Goal: Task Accomplishment & Management: Complete application form

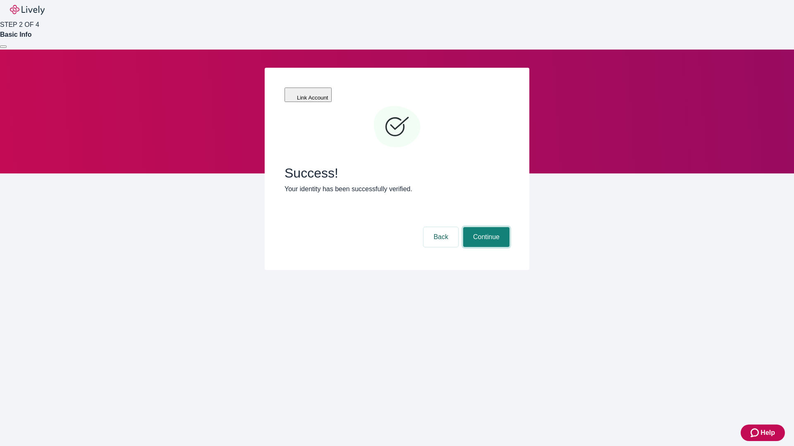
click at [485, 227] on button "Continue" at bounding box center [486, 237] width 46 height 20
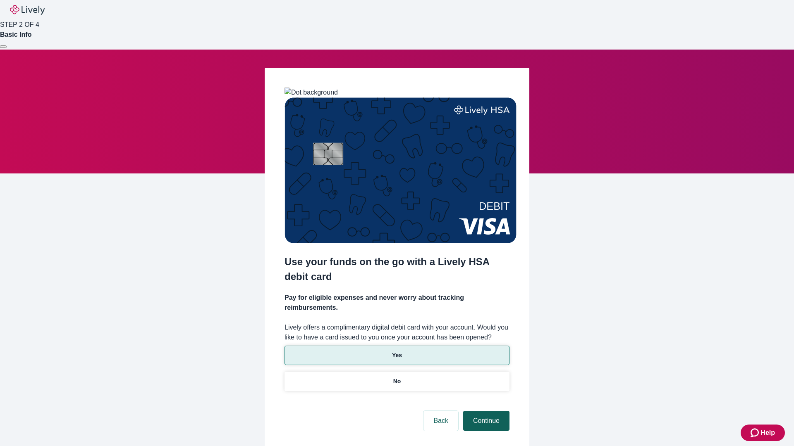
click at [396, 377] on p "No" at bounding box center [397, 381] width 8 height 9
click at [485, 411] on button "Continue" at bounding box center [486, 421] width 46 height 20
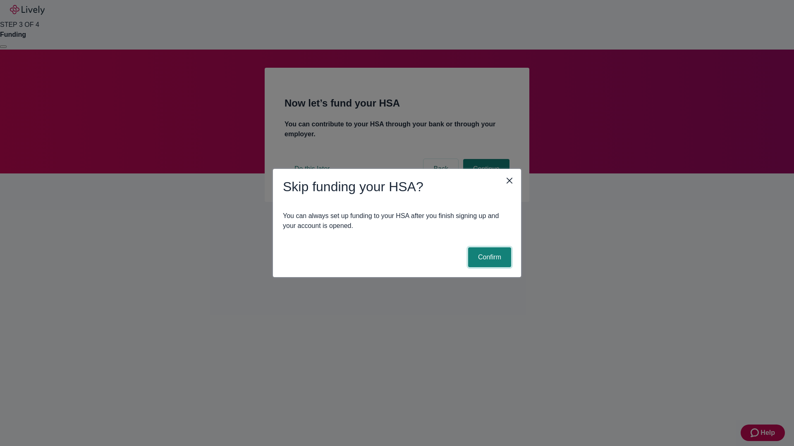
click at [488, 258] on button "Confirm" at bounding box center [489, 258] width 43 height 20
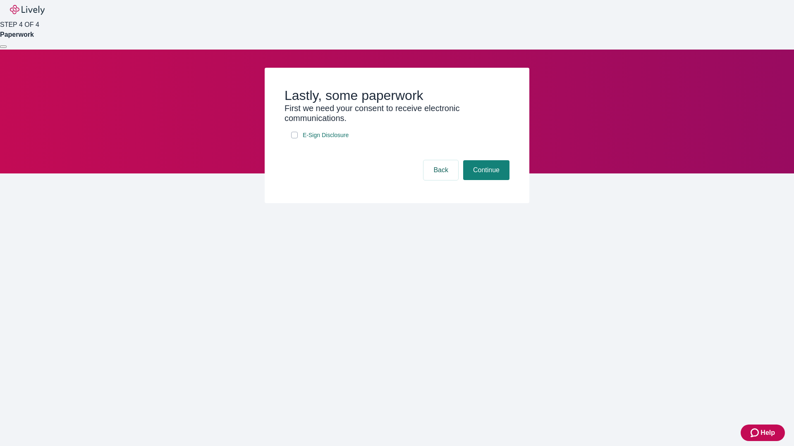
click at [294, 138] on input "E-Sign Disclosure" at bounding box center [294, 135] width 7 height 7
checkbox input "true"
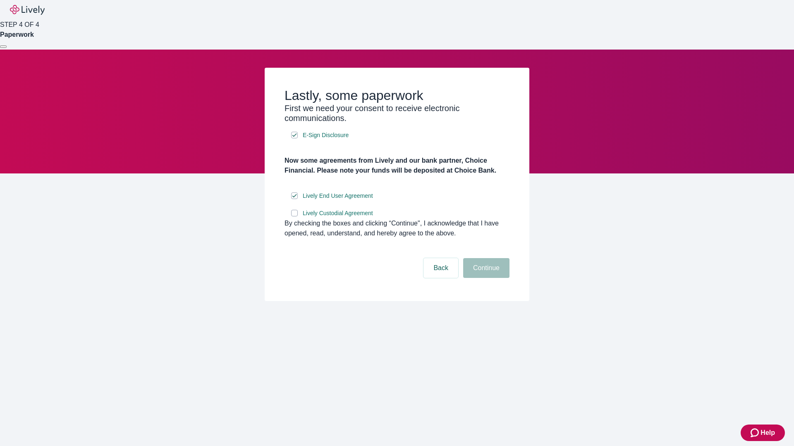
click at [294, 217] on input "Lively Custodial Agreement" at bounding box center [294, 213] width 7 height 7
checkbox input "true"
click at [485, 278] on button "Continue" at bounding box center [486, 268] width 46 height 20
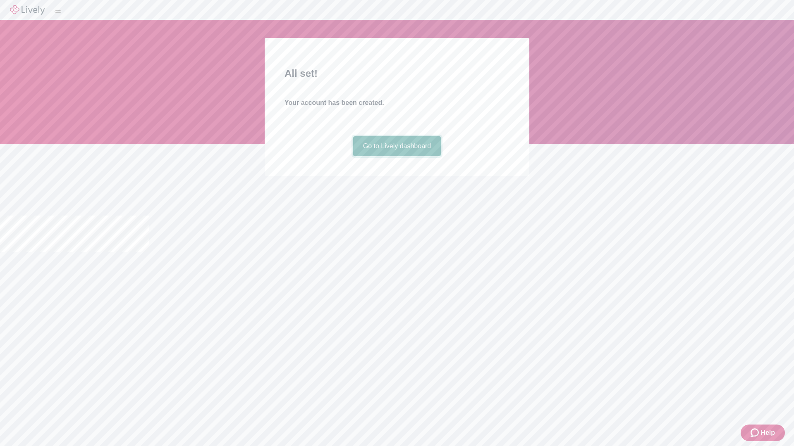
click at [396, 156] on link "Go to Lively dashboard" at bounding box center [397, 146] width 88 height 20
